Goal: Information Seeking & Learning: Find specific page/section

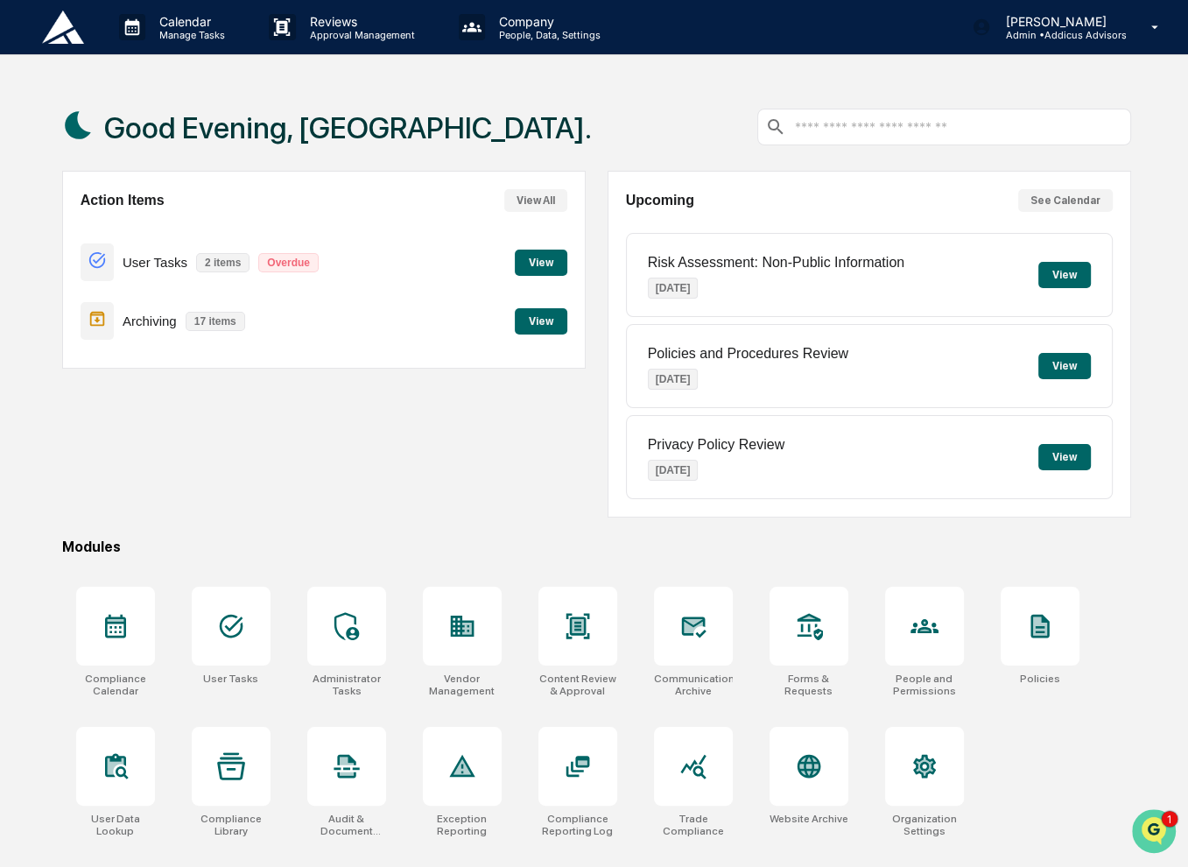
click at [1156, 829] on img "Open customer support" at bounding box center [1154, 830] width 44 height 35
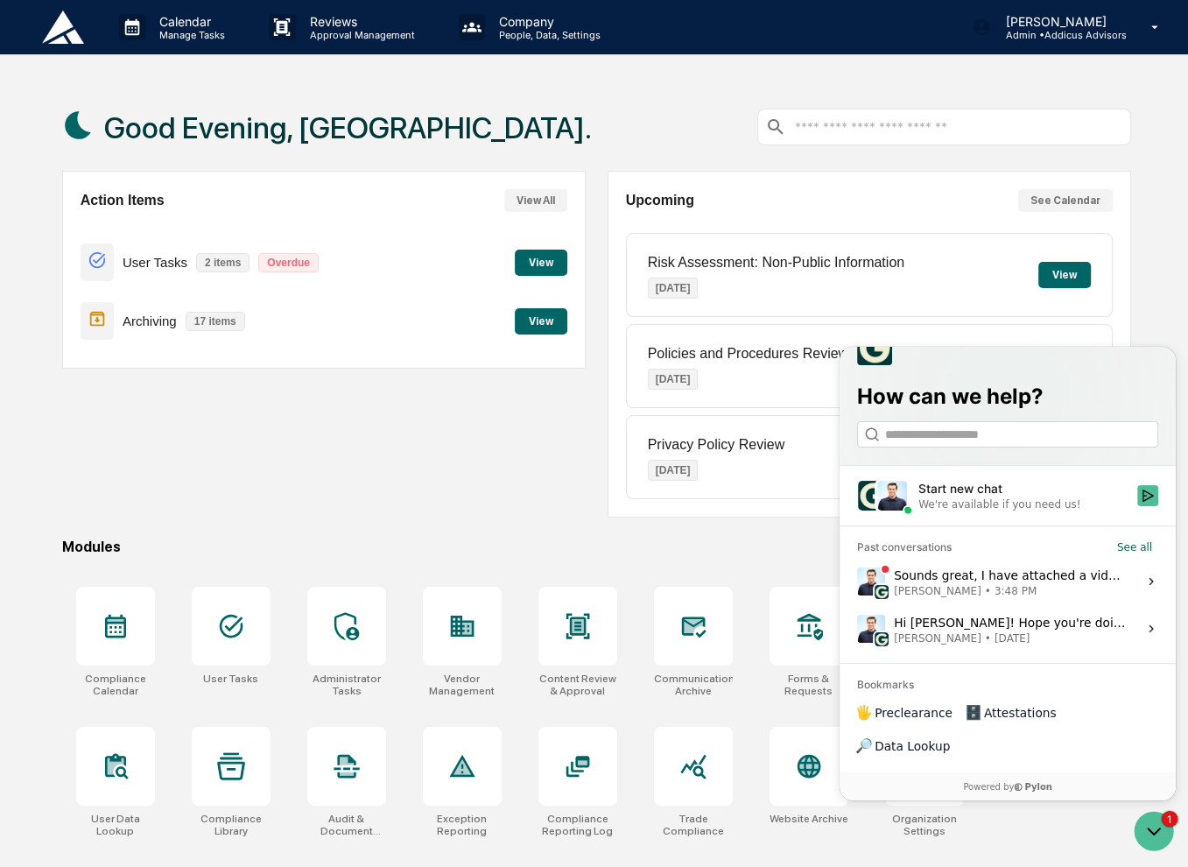
click at [1009, 597] on span "3:48 PM" at bounding box center [1015, 590] width 42 height 14
click at [857, 581] on button "View issue" at bounding box center [856, 580] width 1 height 1
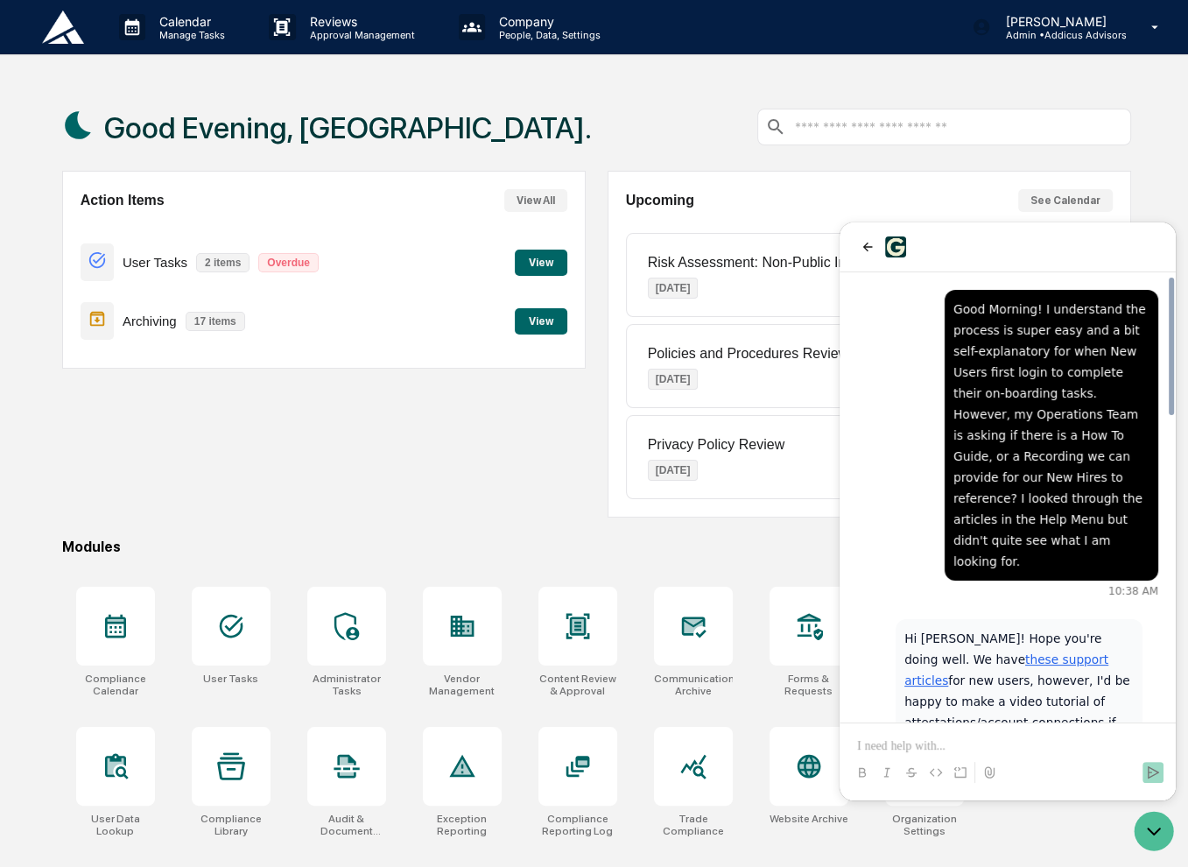
scroll to position [991, 0]
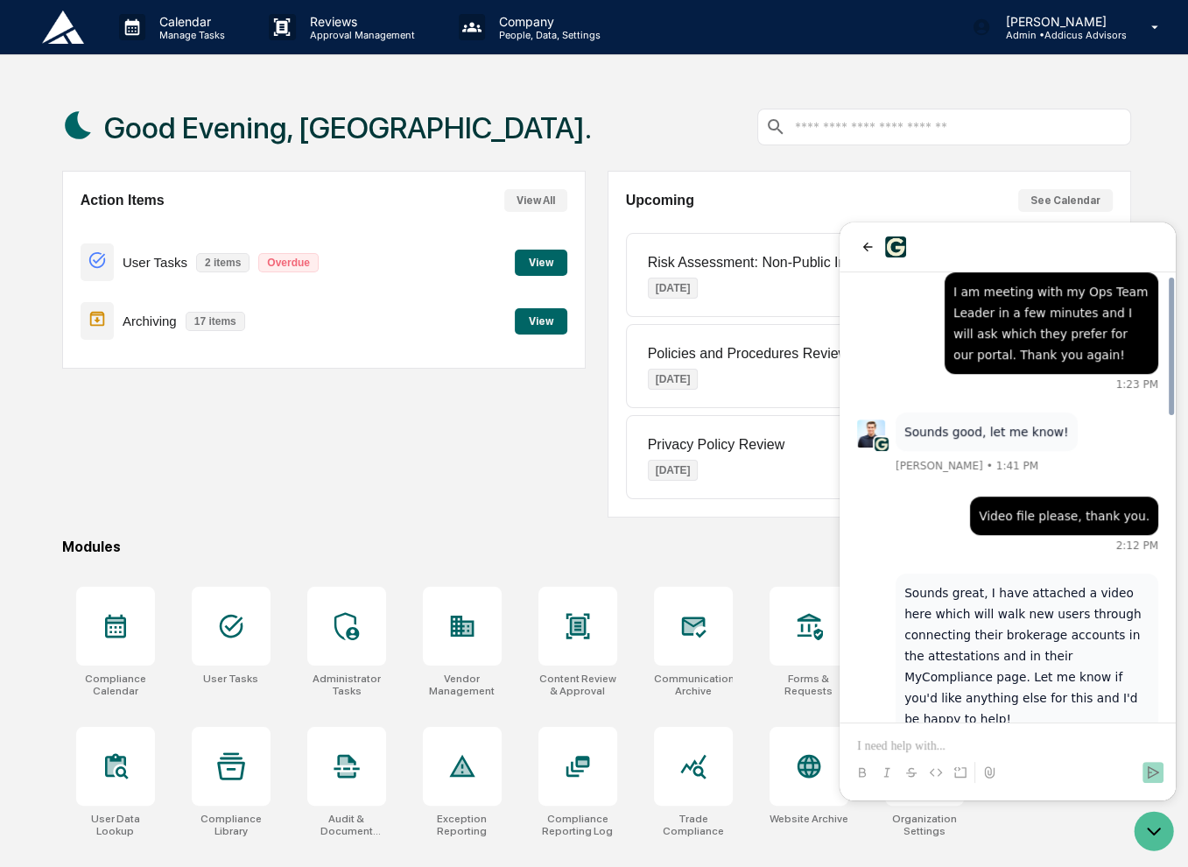
drag, startPoint x: 1009, startPoint y: 502, endPoint x: 1009, endPoint y: 626, distance: 124.3
click at [1009, 748] on span "Greenboard Brokerage Account Instructions.mp4" at bounding box center [1046, 757] width 184 height 18
click at [1037, 740] on p at bounding box center [1007, 746] width 301 height 18
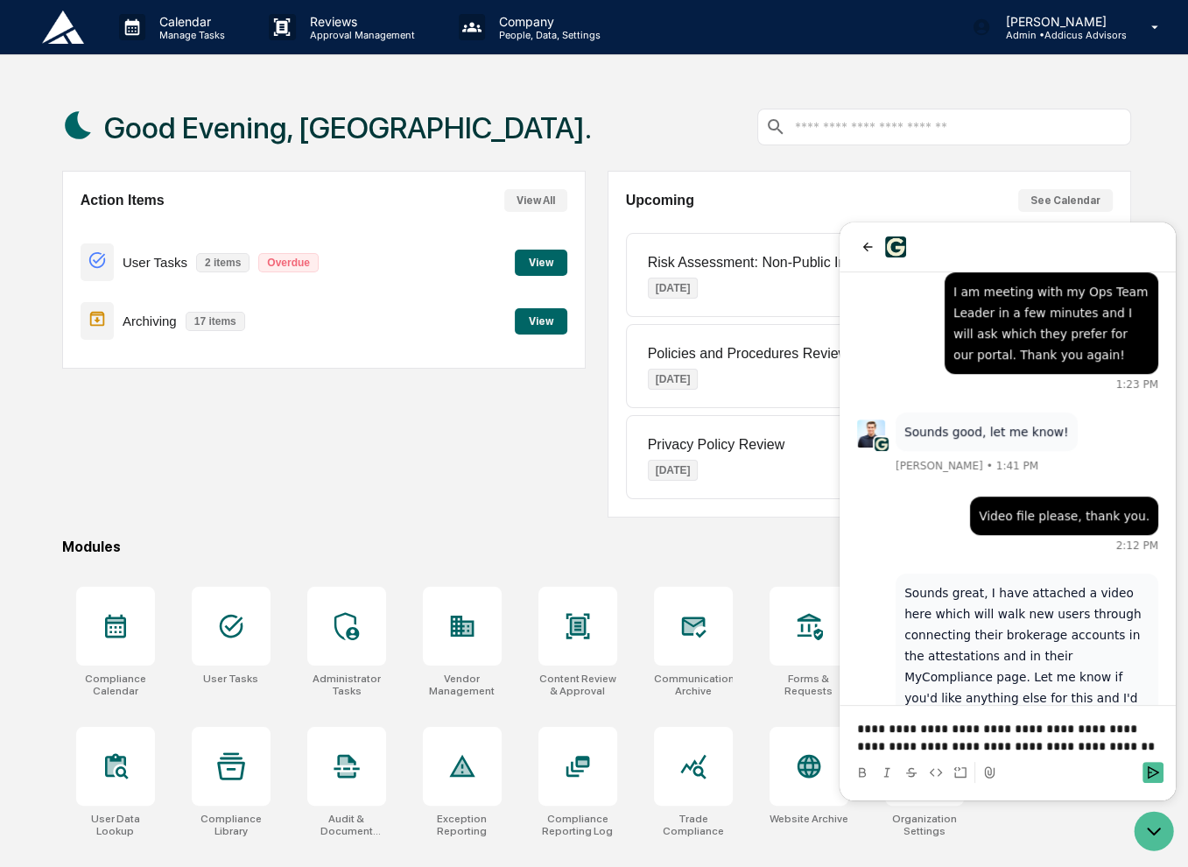
scroll to position [1110, 0]
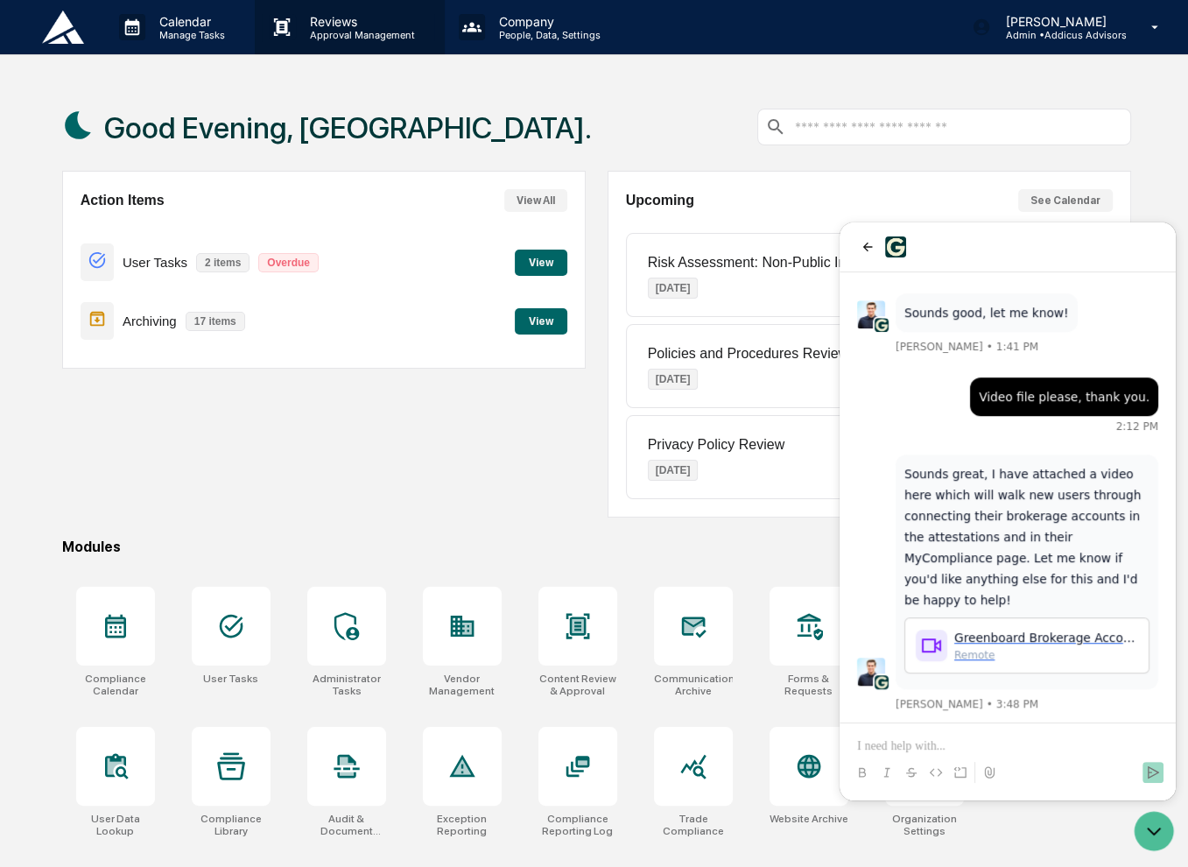
click at [340, 28] on p "Reviews" at bounding box center [360, 21] width 128 height 15
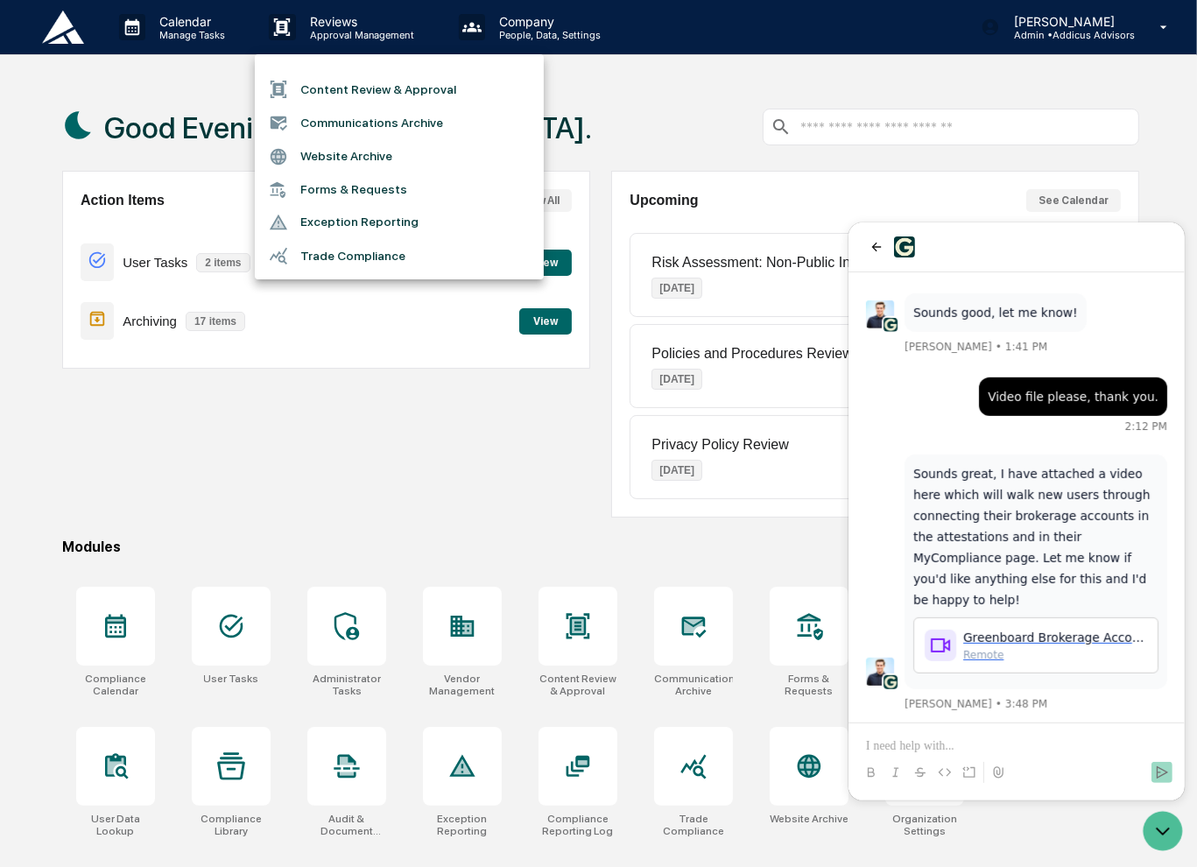
click at [350, 92] on li "Content Review & Approval" at bounding box center [399, 89] width 289 height 33
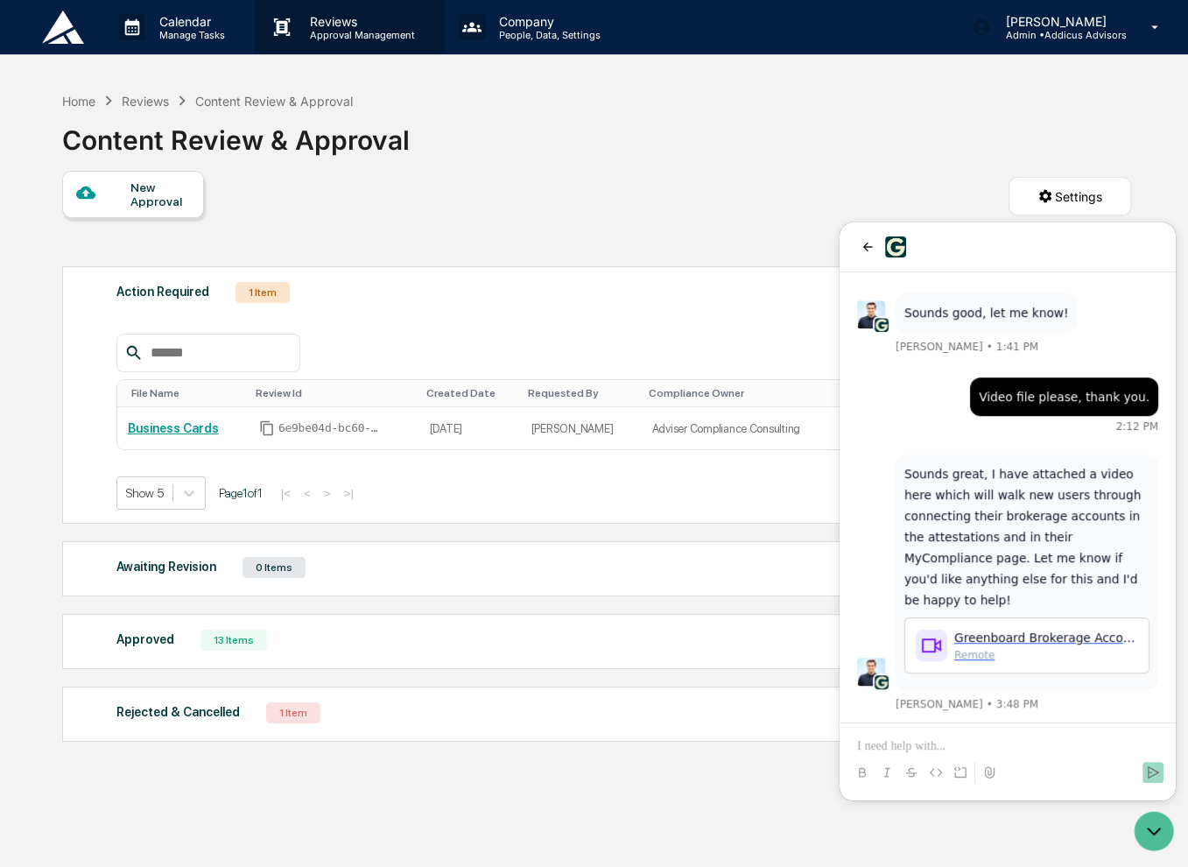
click at [317, 18] on p "Reviews" at bounding box center [360, 21] width 128 height 15
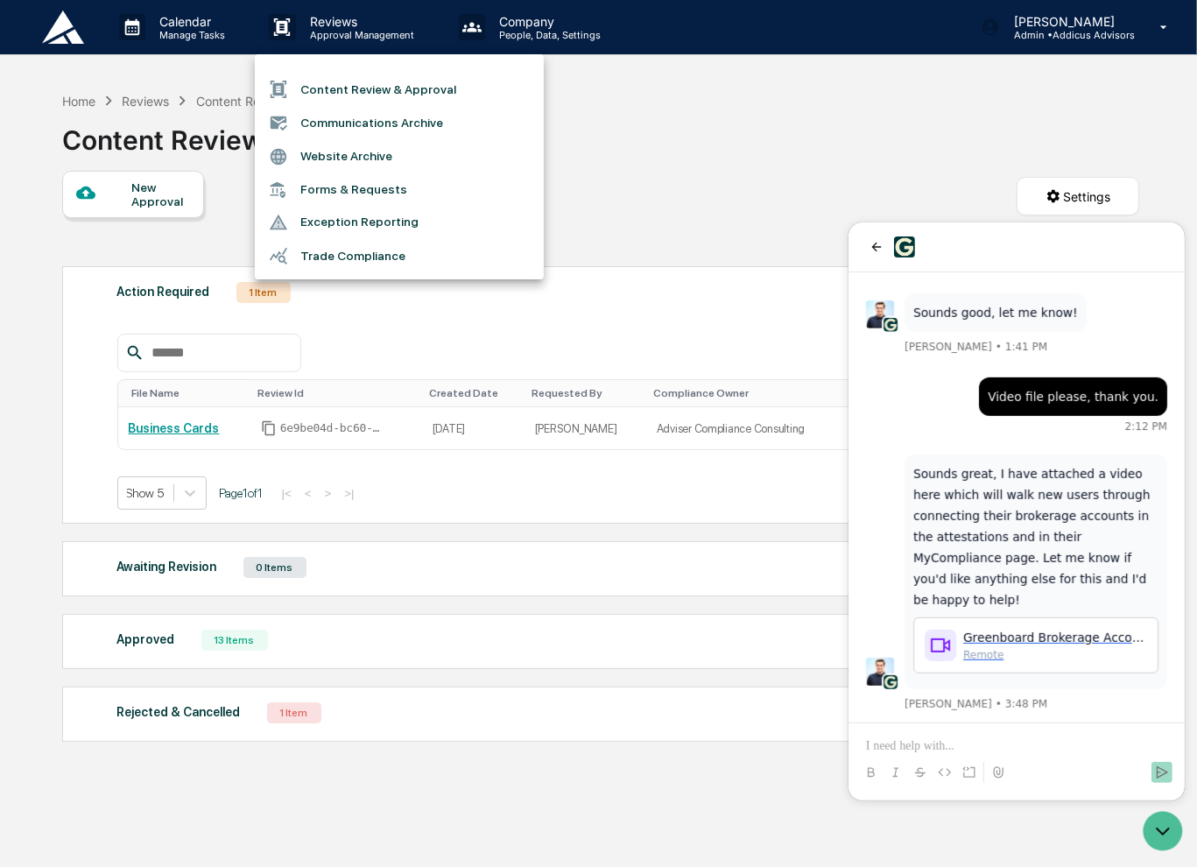
click at [359, 127] on li "Communications Archive" at bounding box center [399, 122] width 289 height 33
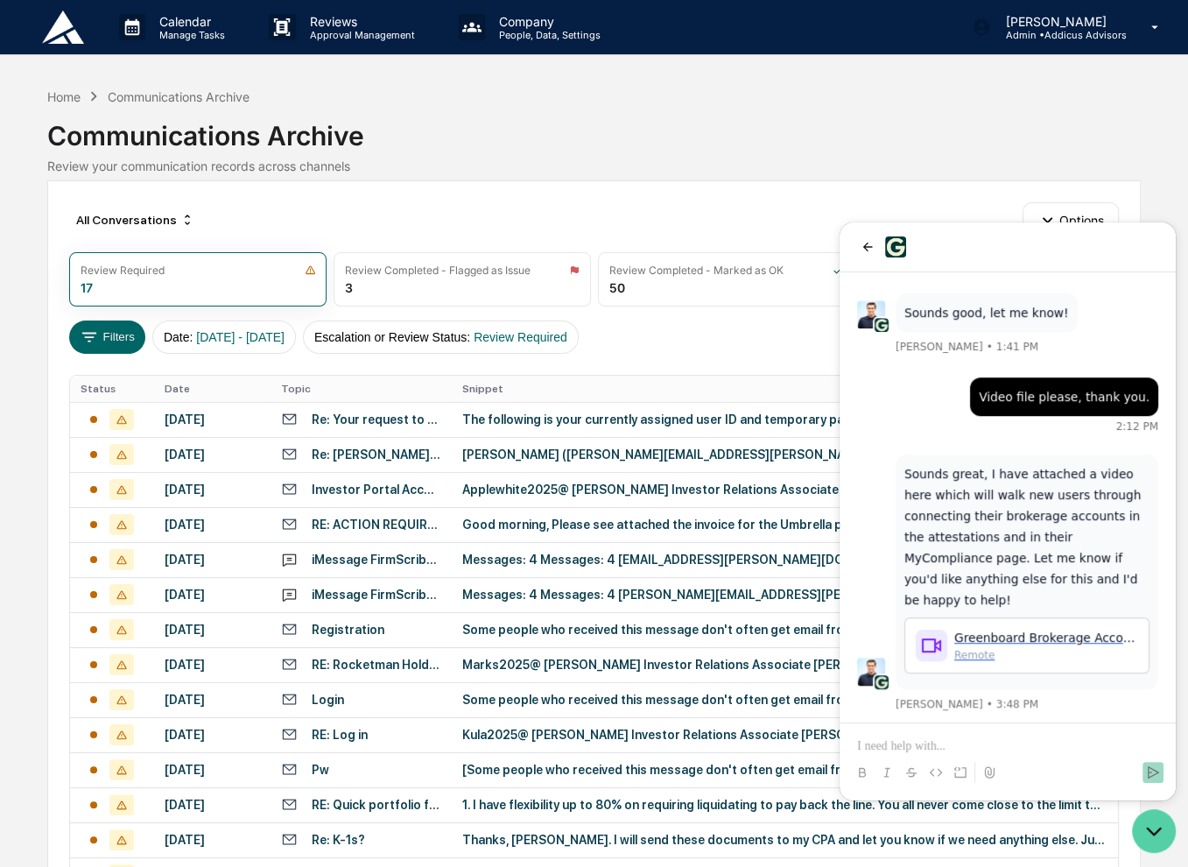
click at [1156, 832] on icon "Open customer support" at bounding box center [1154, 831] width 13 height 6
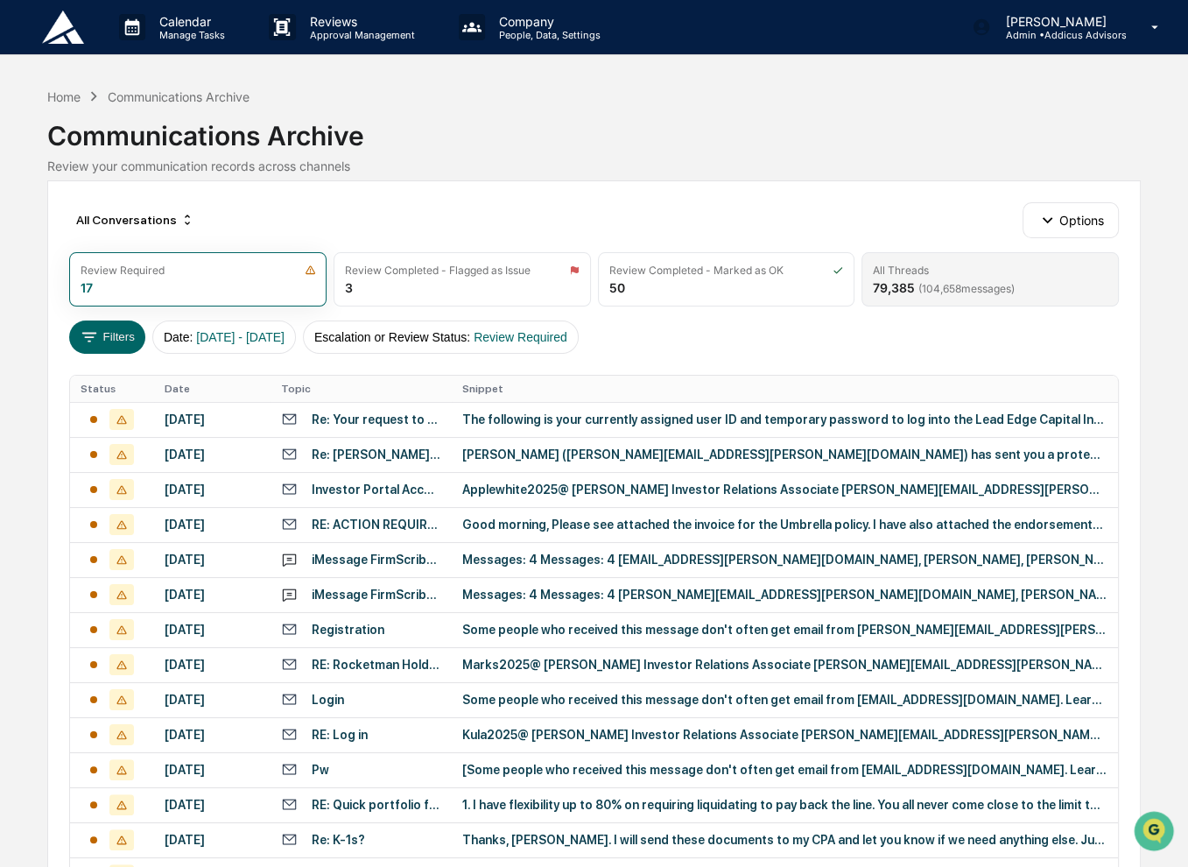
click at [932, 282] on span "( 104,658 messages)" at bounding box center [966, 288] width 96 height 13
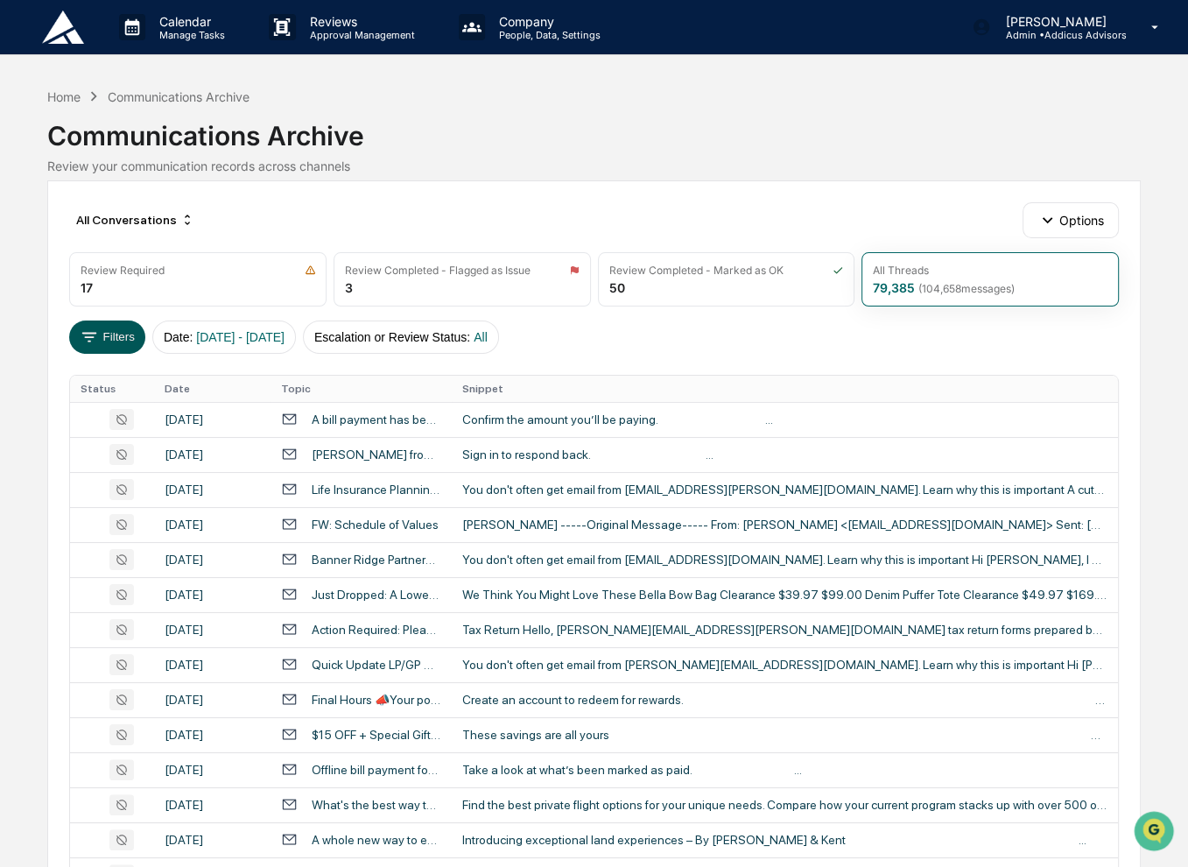
click at [92, 338] on icon at bounding box center [89, 336] width 19 height 19
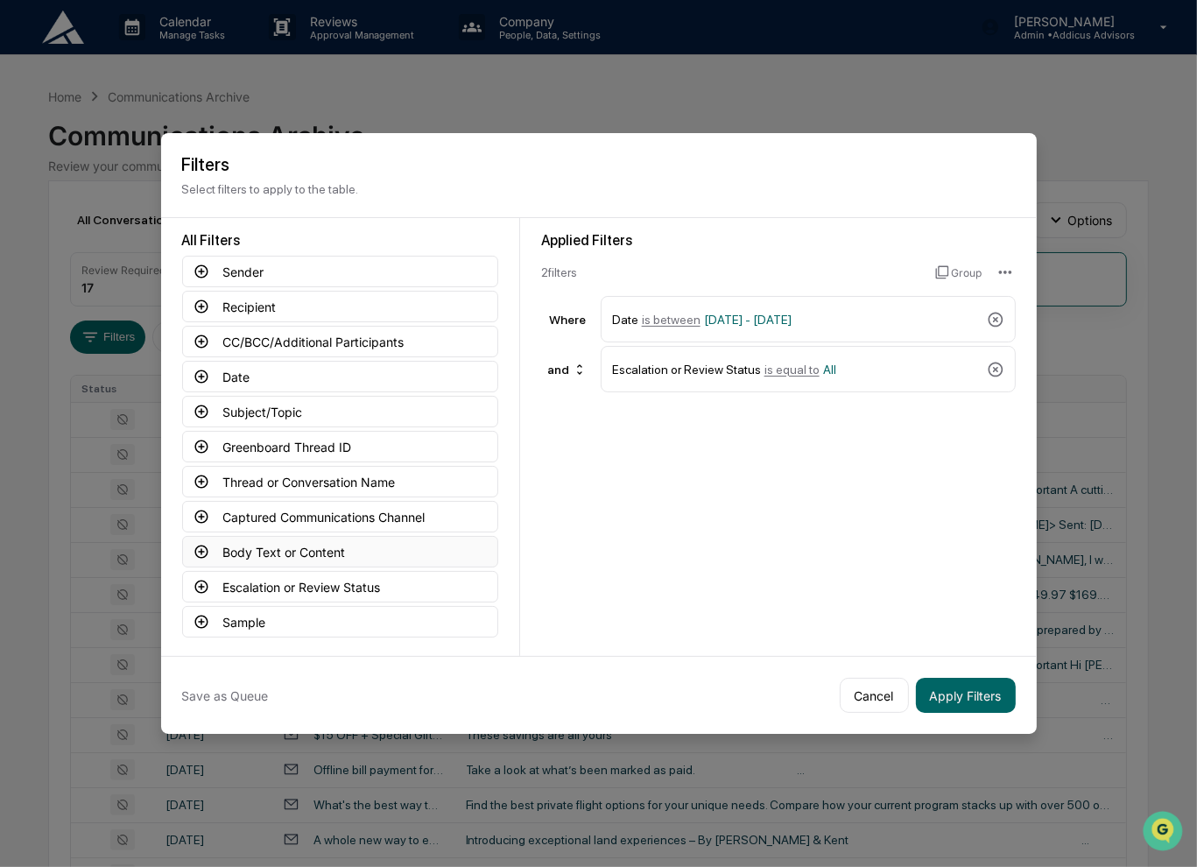
click at [311, 547] on button "Body Text or Content" at bounding box center [340, 552] width 316 height 32
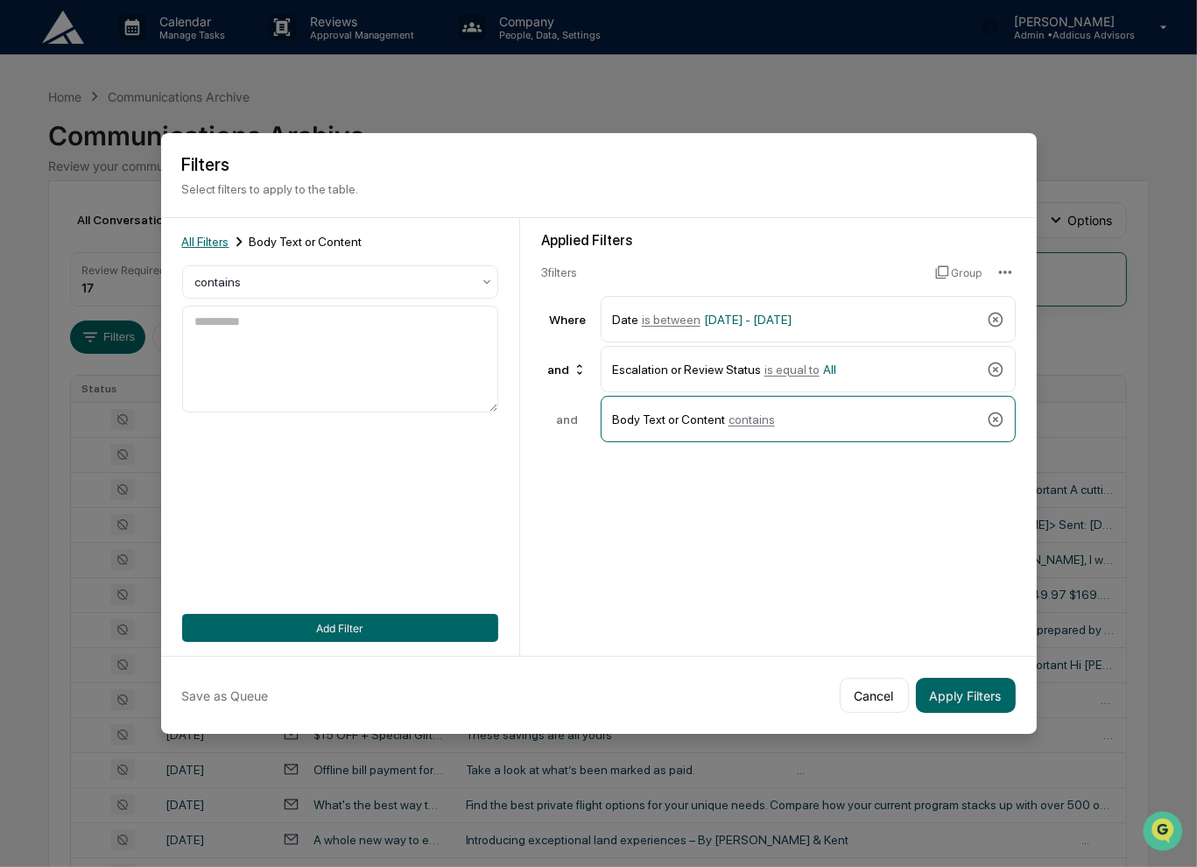
click at [200, 235] on span "All Filters" at bounding box center [205, 242] width 47 height 14
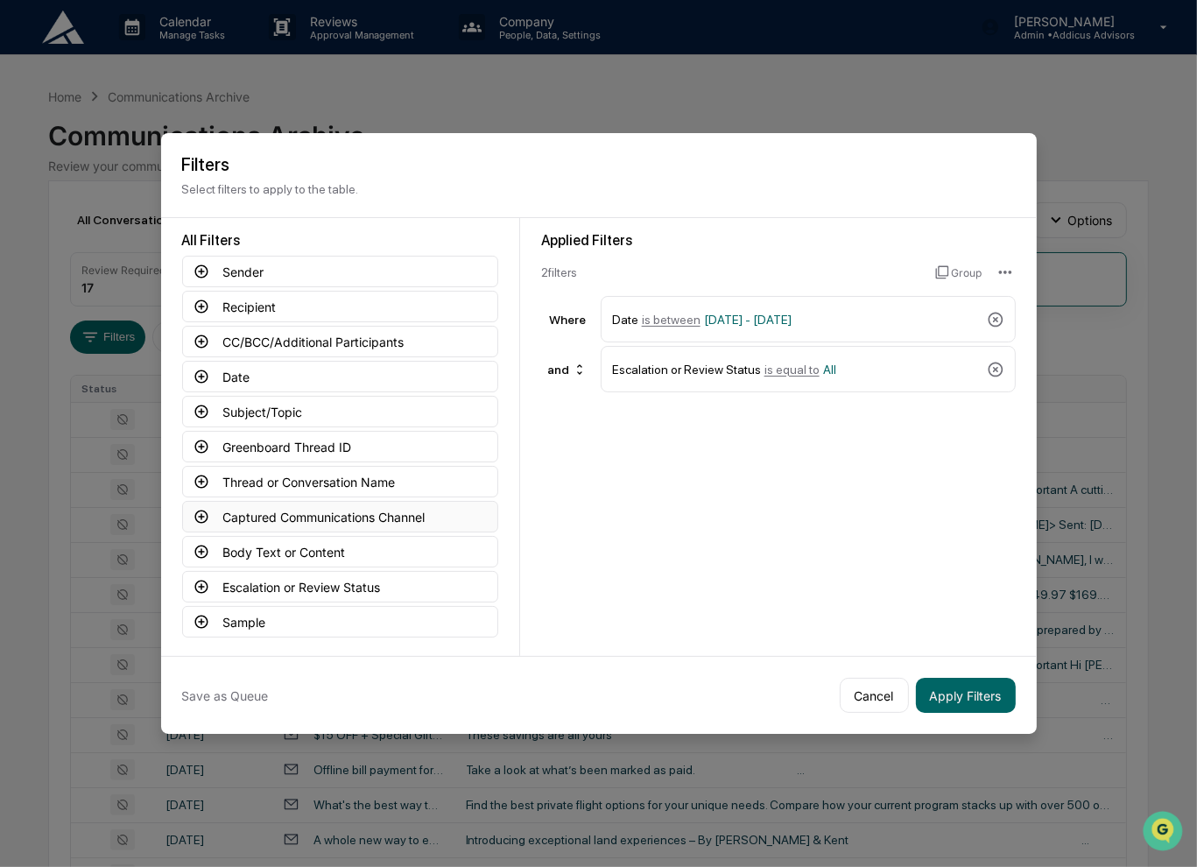
click at [341, 518] on button "Captured Communications Channel" at bounding box center [340, 517] width 316 height 32
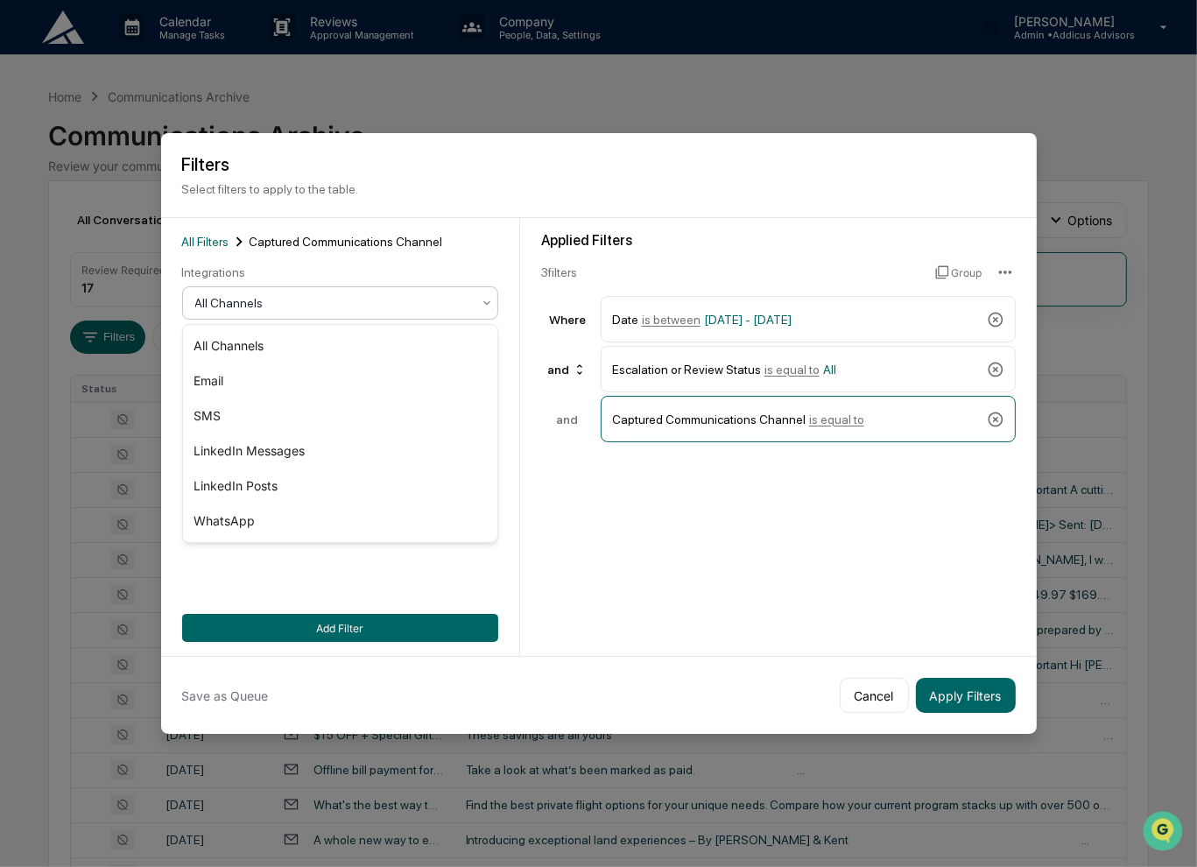
click at [264, 302] on div at bounding box center [333, 303] width 276 height 18
click at [333, 425] on div "SMS" at bounding box center [340, 415] width 314 height 35
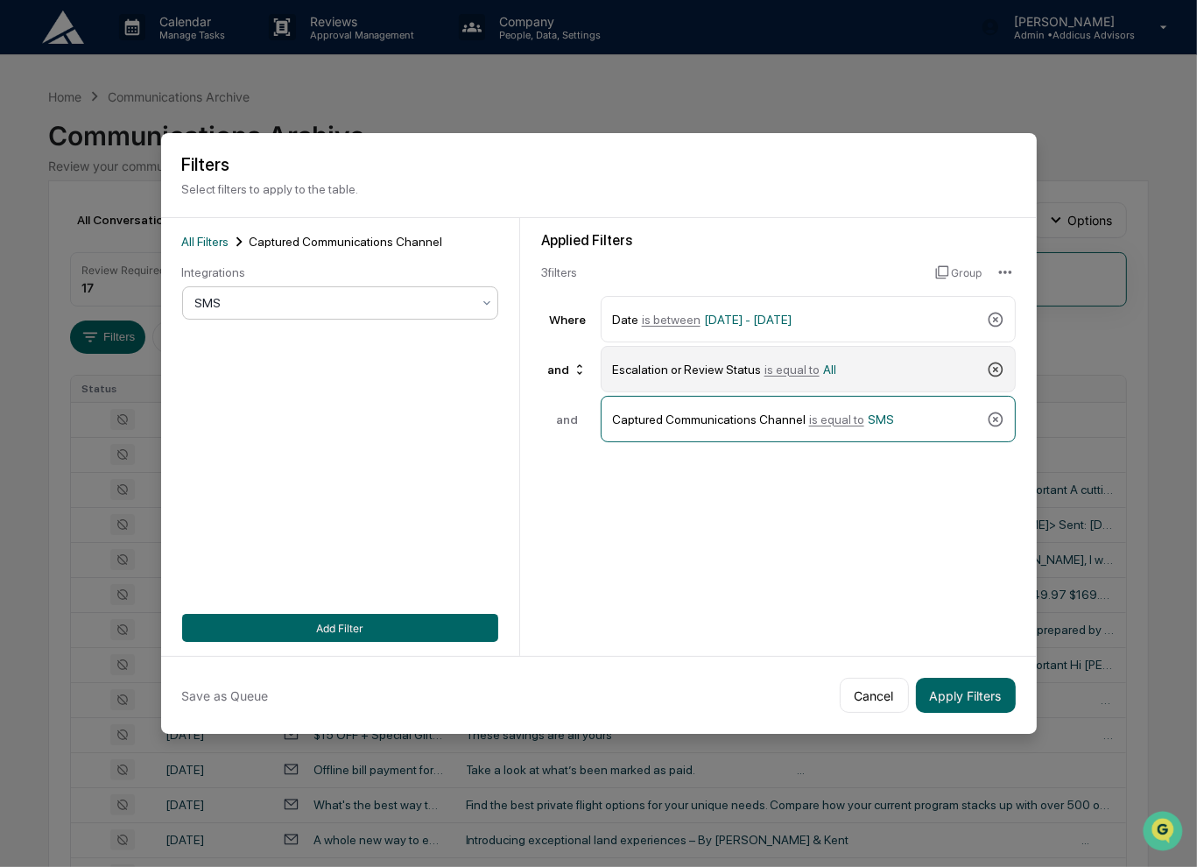
click at [991, 373] on icon at bounding box center [994, 369] width 15 height 15
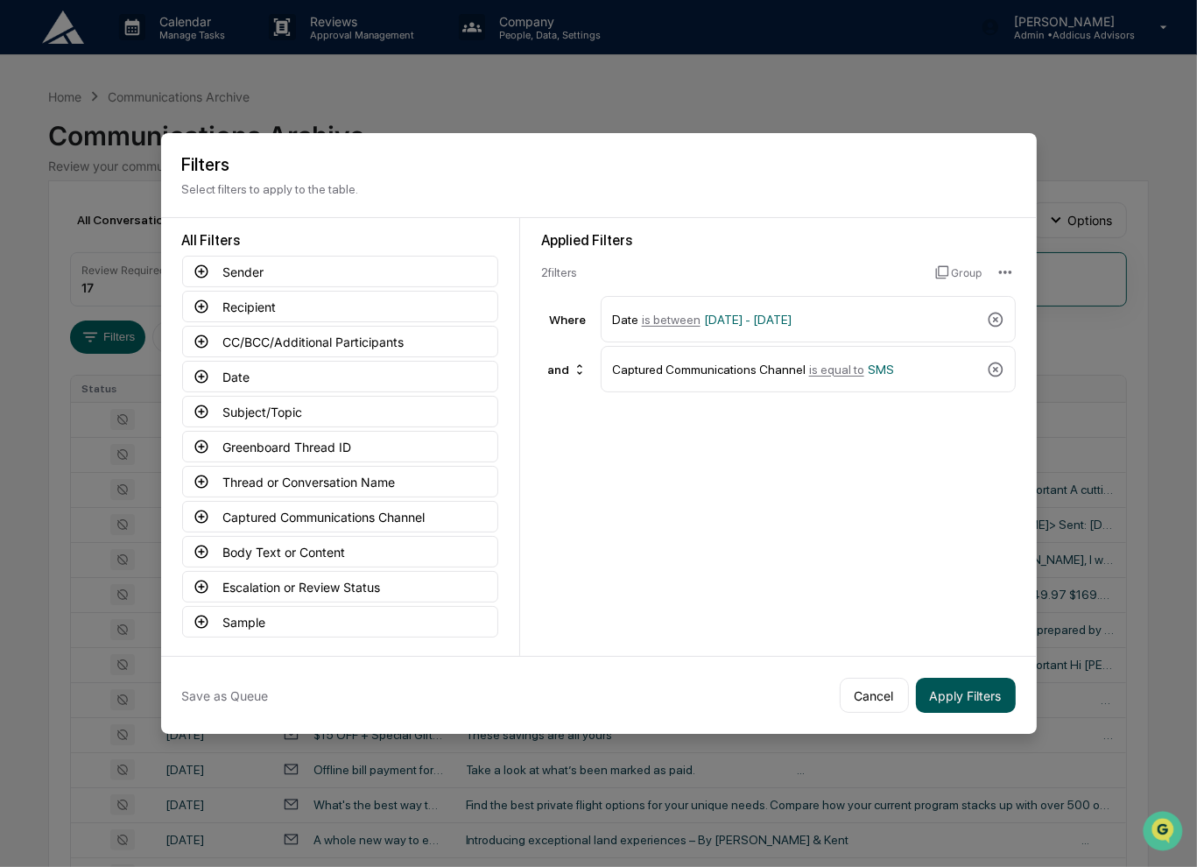
click at [966, 691] on button "Apply Filters" at bounding box center [966, 695] width 100 height 35
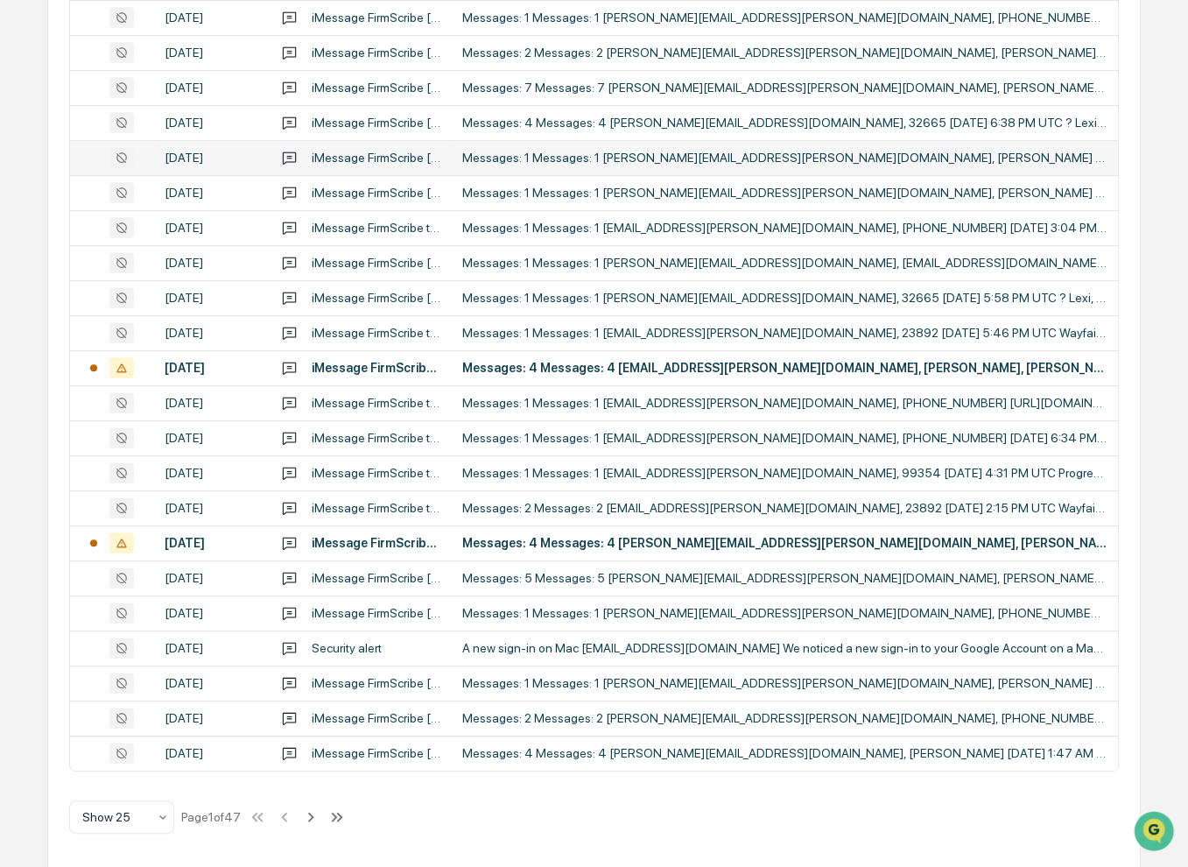
scroll to position [509, 0]
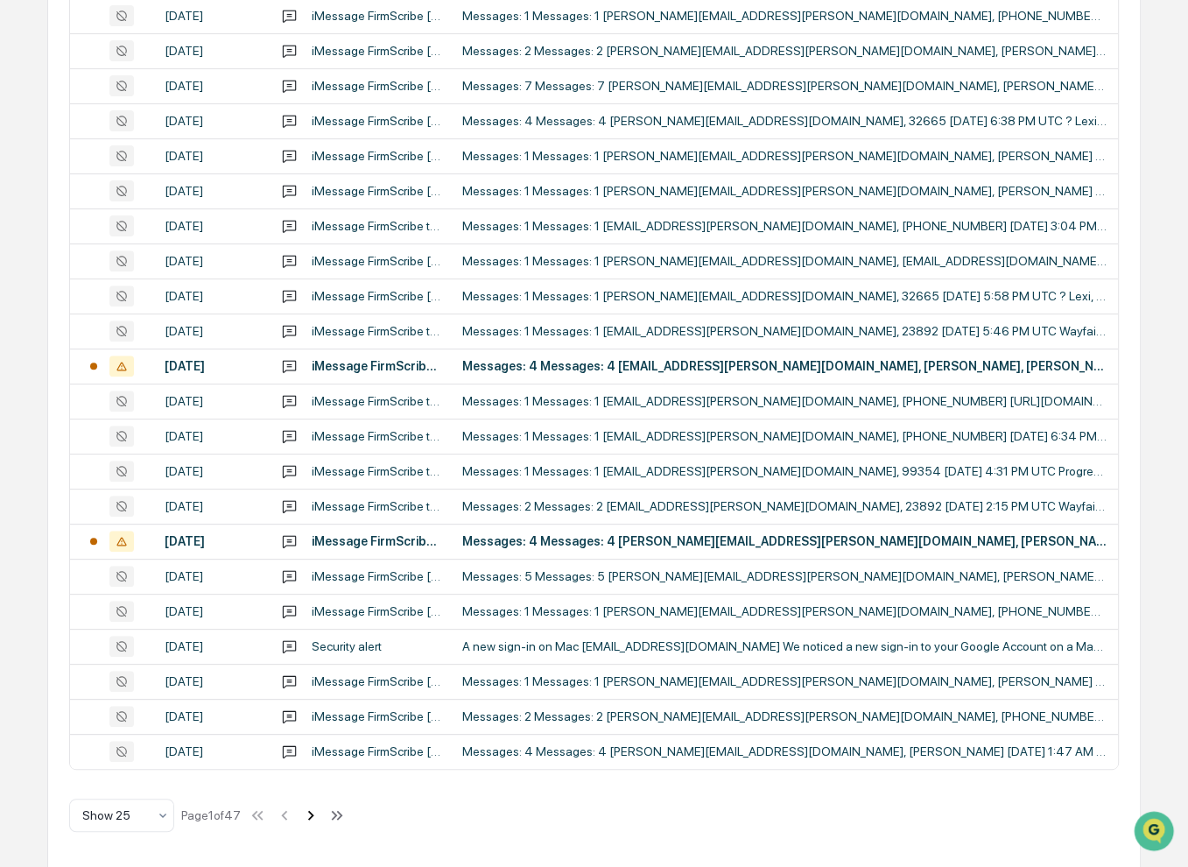
click at [315, 817] on icon at bounding box center [310, 814] width 19 height 19
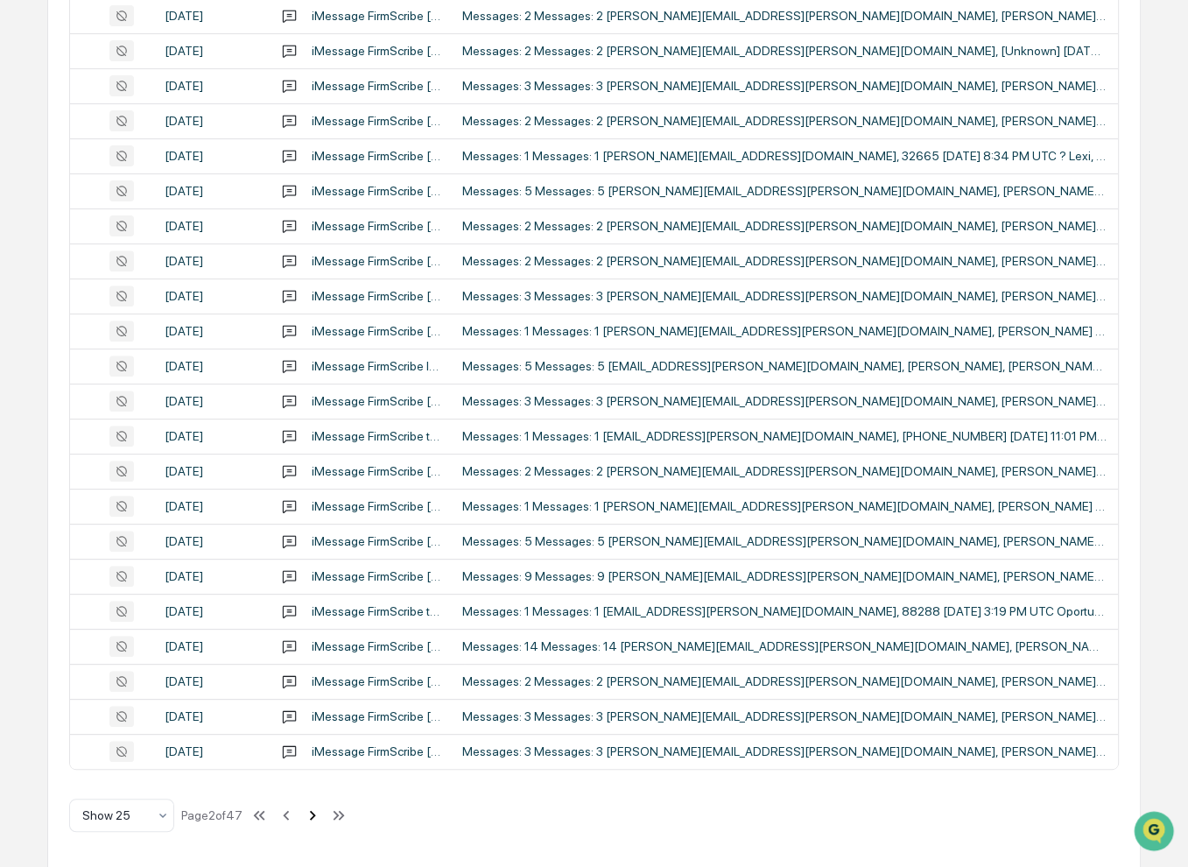
click at [308, 815] on icon at bounding box center [312, 814] width 19 height 19
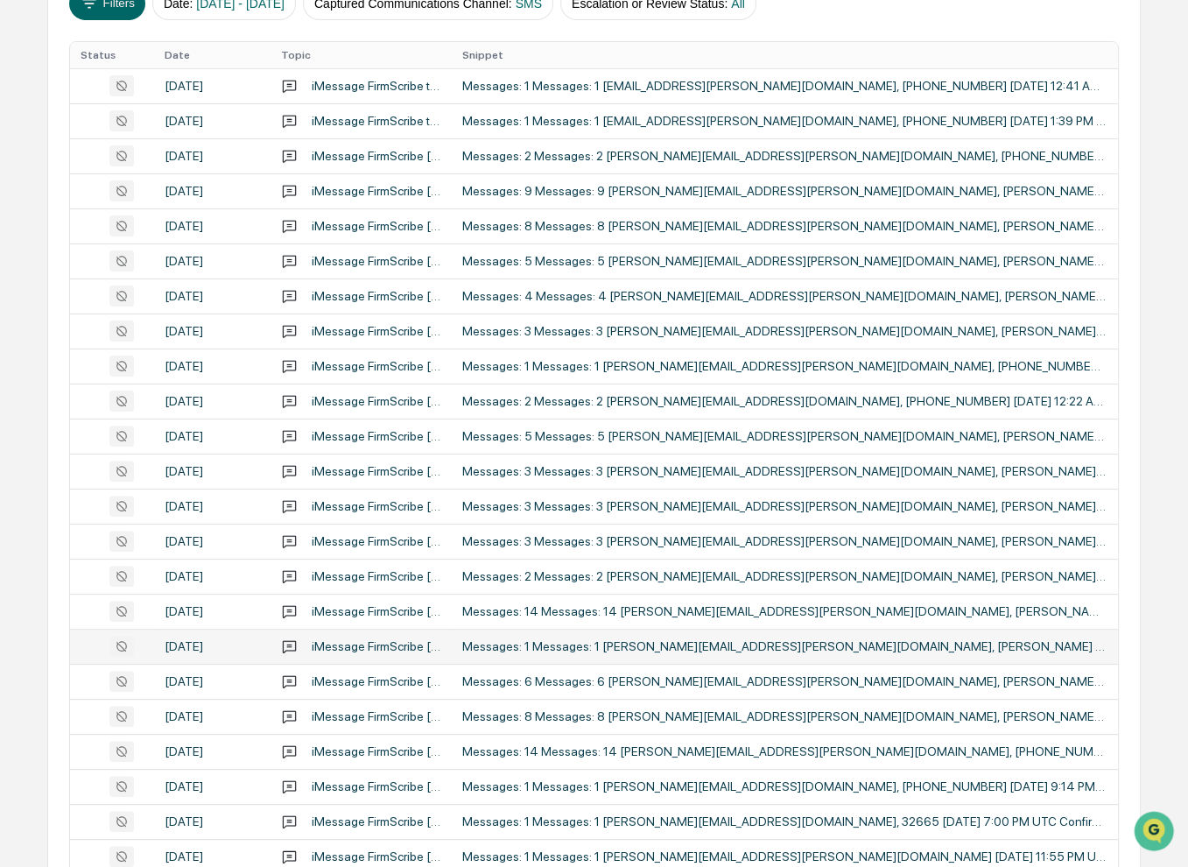
scroll to position [0, 0]
